Goal: Information Seeking & Learning: Learn about a topic

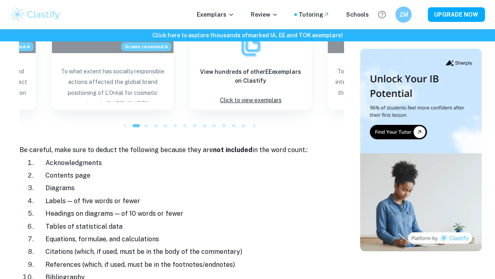
scroll to position [873, 0]
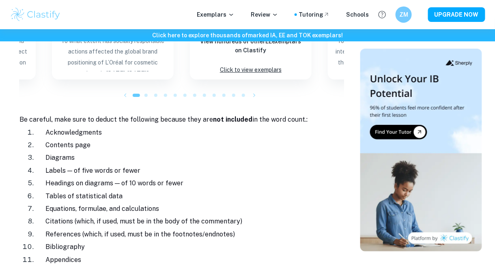
click at [148, 91] on div at bounding box center [146, 96] width 10 height 10
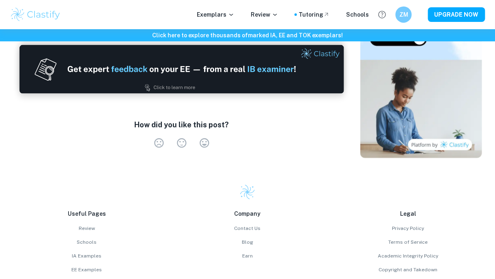
scroll to position [1198, 0]
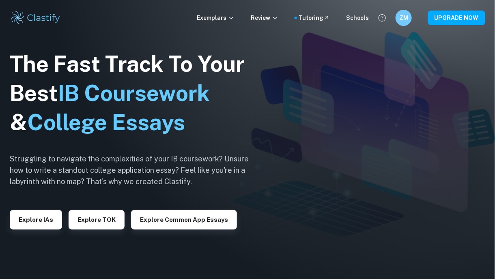
click at [224, 13] on div "Exemplars Review Tutoring Schools ZM UPGRADE NOW" at bounding box center [247, 18] width 495 height 16
click at [223, 16] on p "Exemplars" at bounding box center [216, 17] width 38 height 9
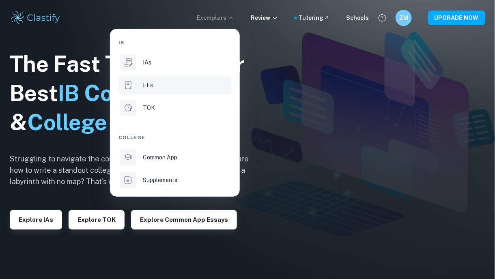
click at [138, 88] on li "EEs" at bounding box center [175, 85] width 113 height 19
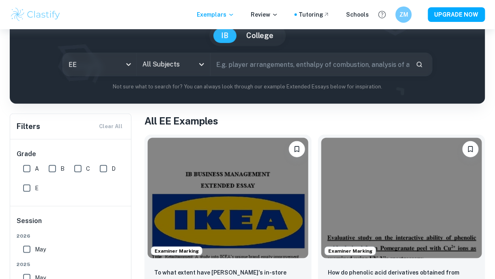
scroll to position [41, 0]
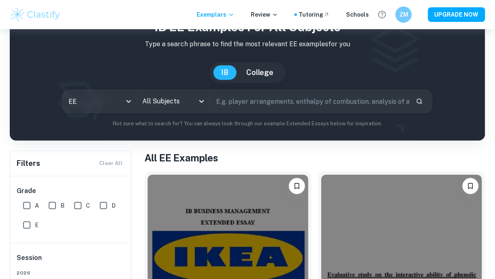
click at [180, 110] on div "All Subjects" at bounding box center [173, 101] width 73 height 23
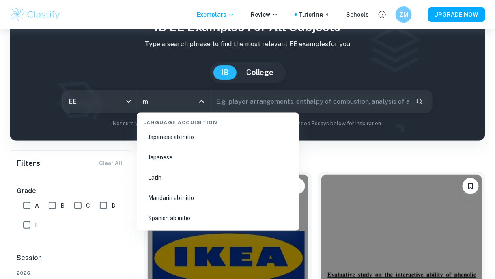
scroll to position [0, 0]
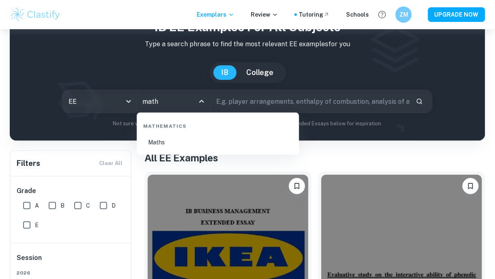
click at [192, 150] on li "Maths" at bounding box center [218, 142] width 156 height 19
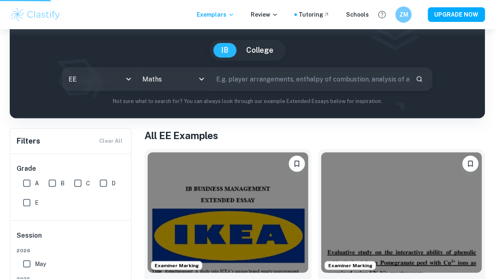
scroll to position [41, 0]
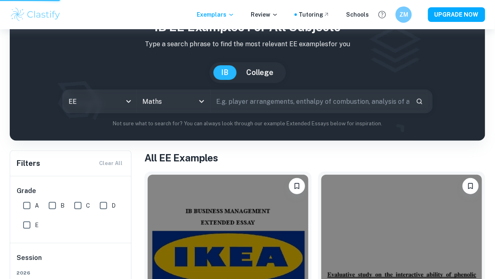
type input "Maths"
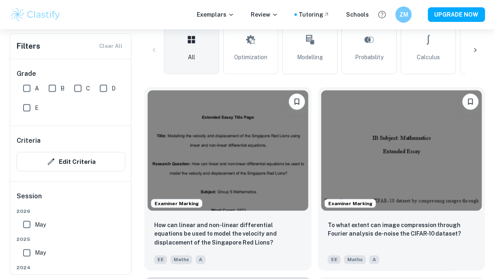
scroll to position [203, 0]
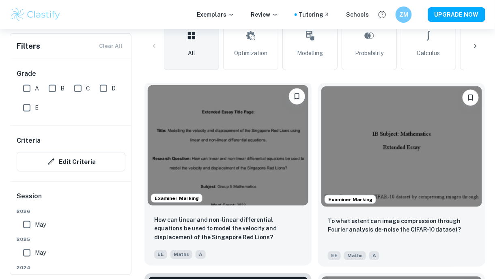
click at [240, 130] on img at bounding box center [228, 145] width 161 height 121
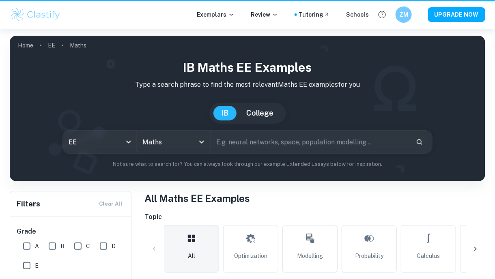
scroll to position [203, 0]
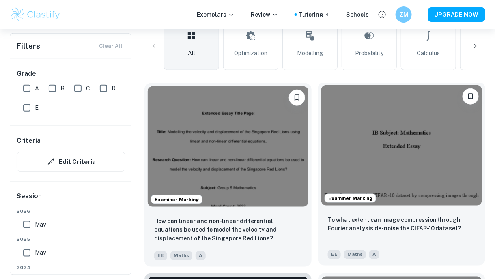
click at [360, 132] on img at bounding box center [402, 145] width 161 height 121
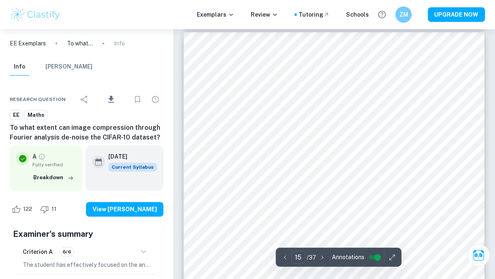
scroll to position [5765, 0]
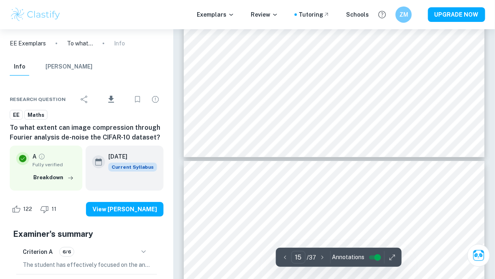
type input "16"
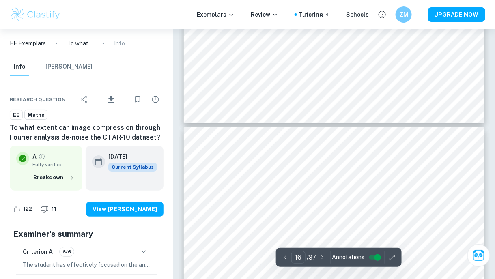
scroll to position [6131, 0]
